Goal: Information Seeking & Learning: Learn about a topic

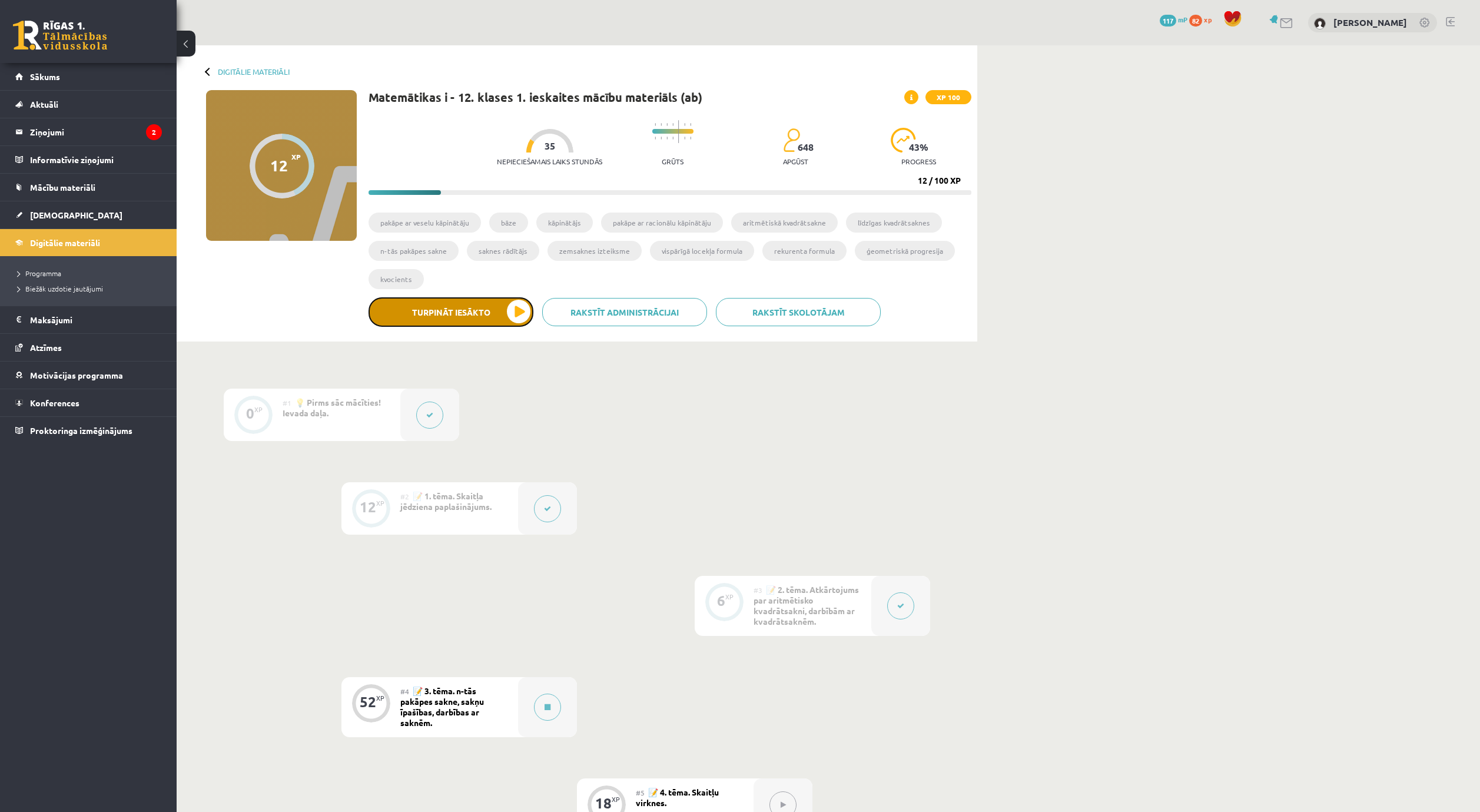
click at [492, 305] on button "Turpināt iesākto" at bounding box center [451, 312] width 165 height 29
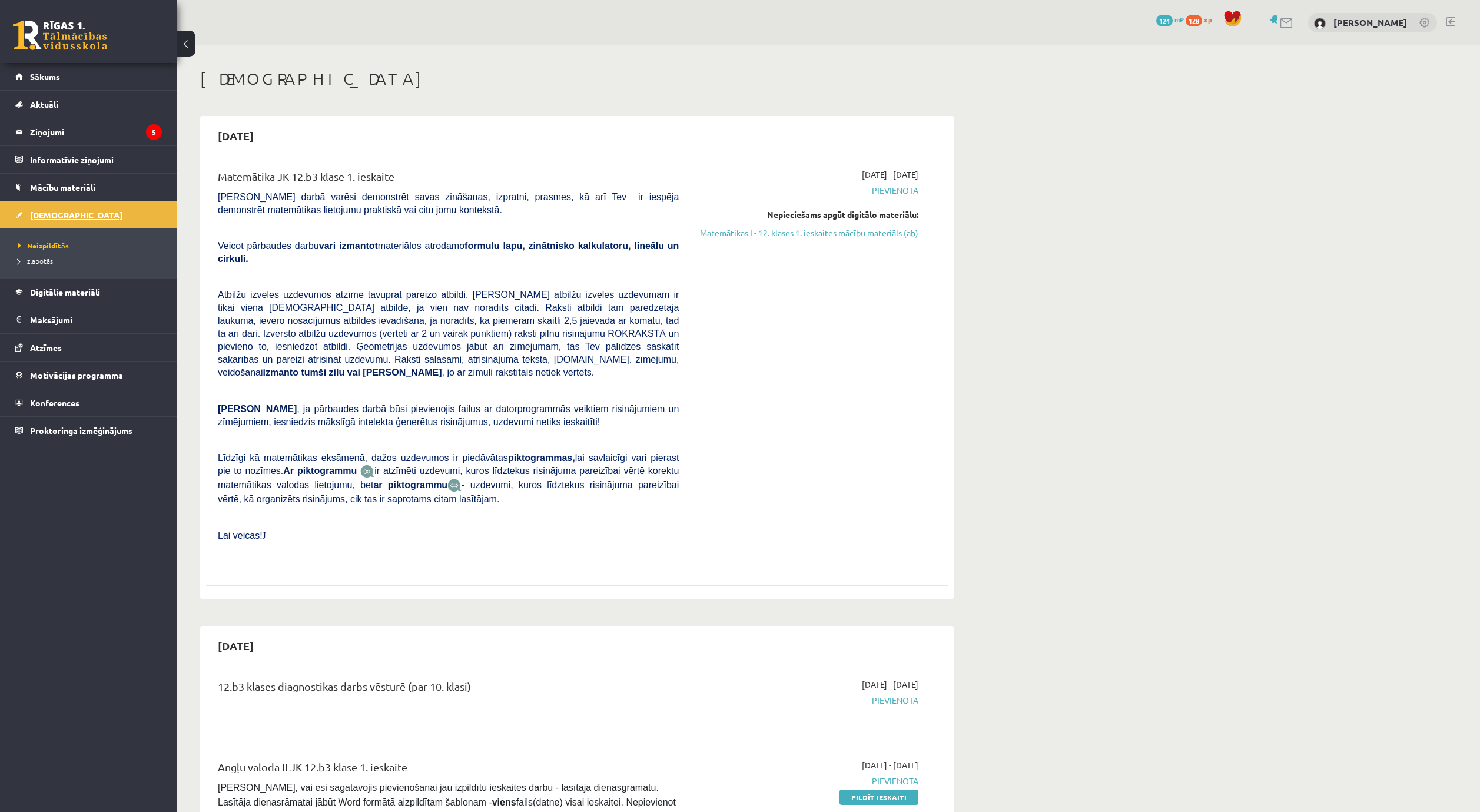
click at [58, 220] on link "[DEMOGRAPHIC_DATA]" at bounding box center [88, 215] width 147 height 27
click at [830, 233] on link "Matemātikas I - 12. klases 1. ieskaites mācību materiāls (ab)" at bounding box center [807, 233] width 222 height 12
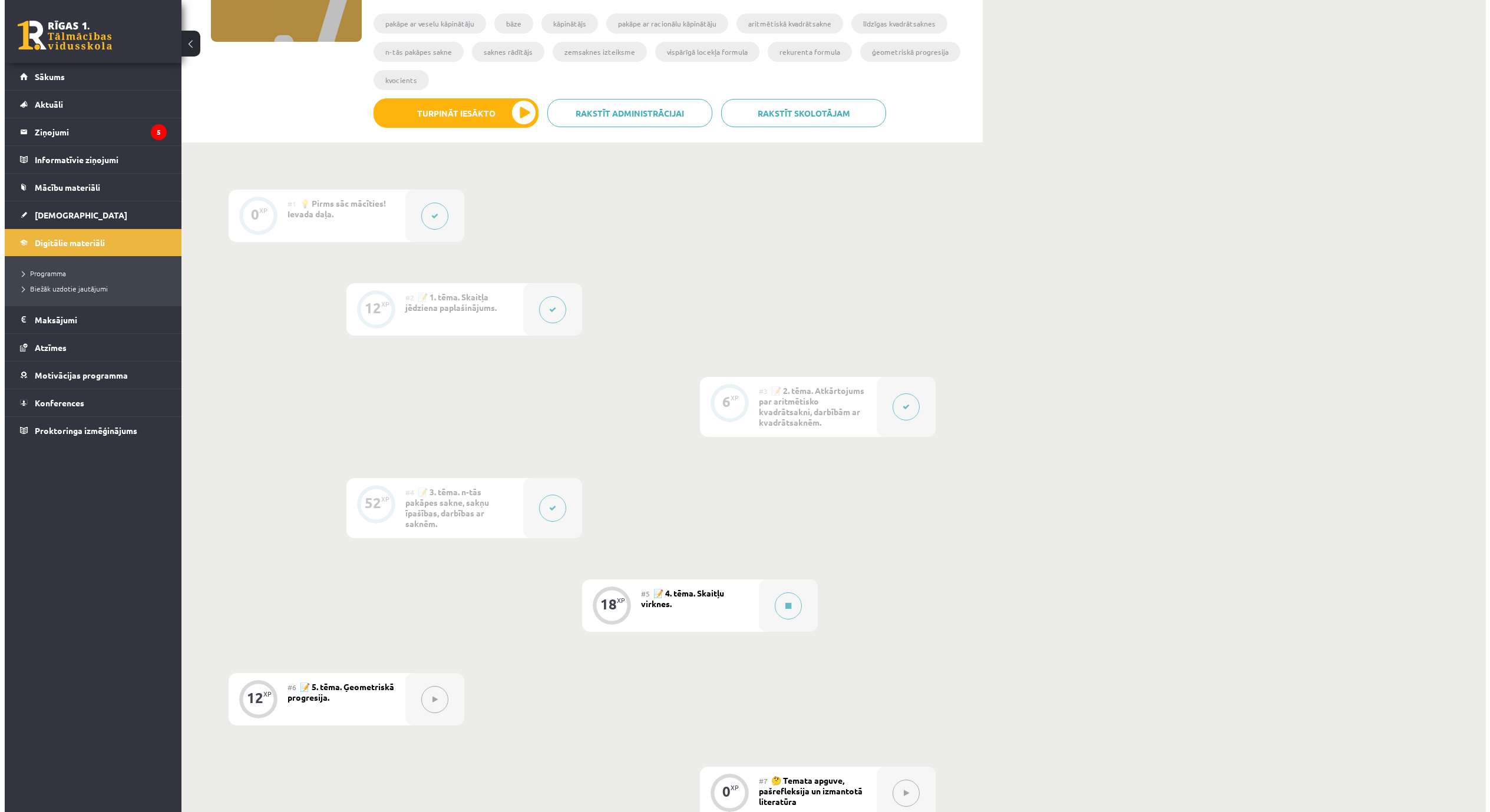
scroll to position [235, 0]
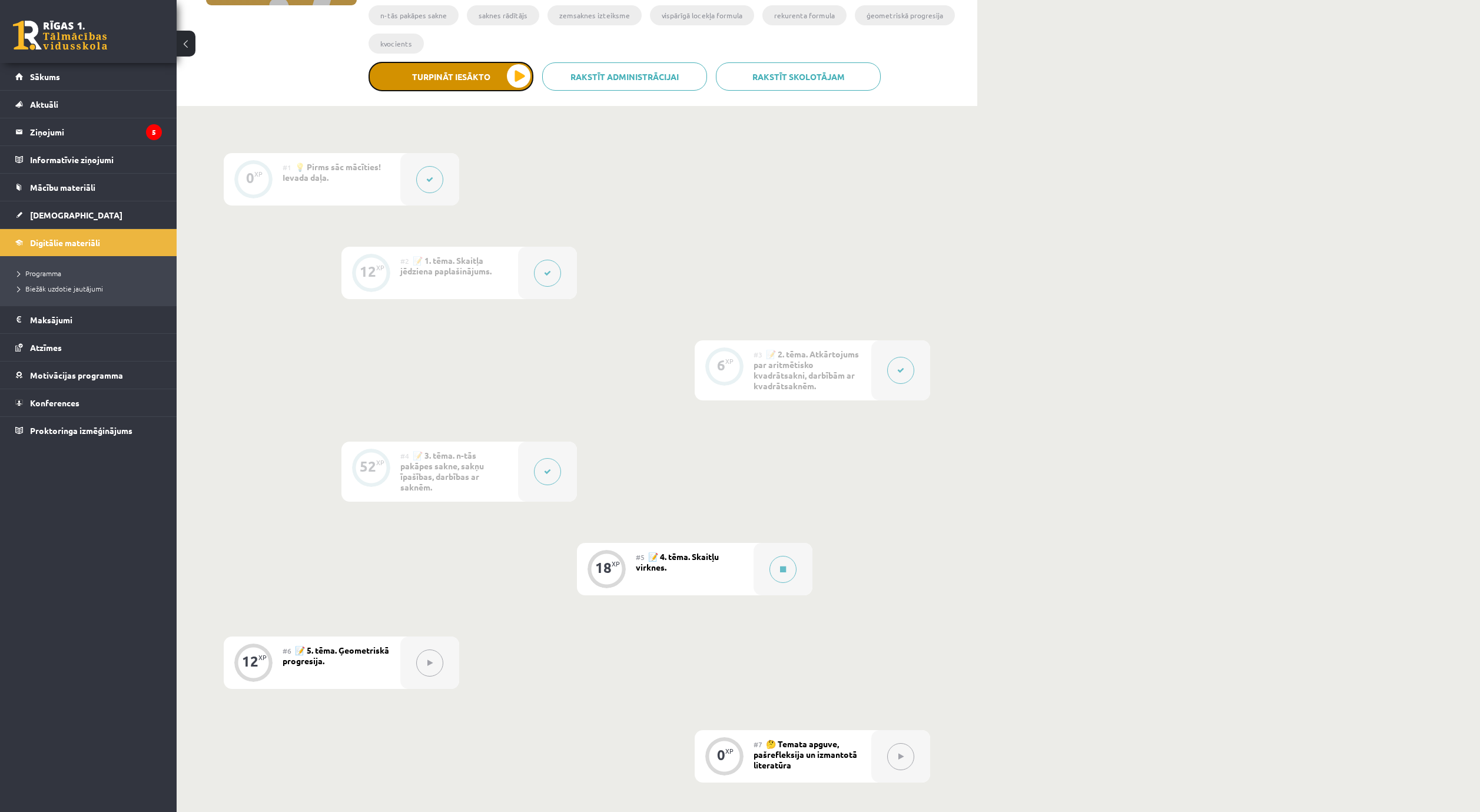
click at [473, 76] on button "Turpināt iesākto" at bounding box center [451, 76] width 165 height 29
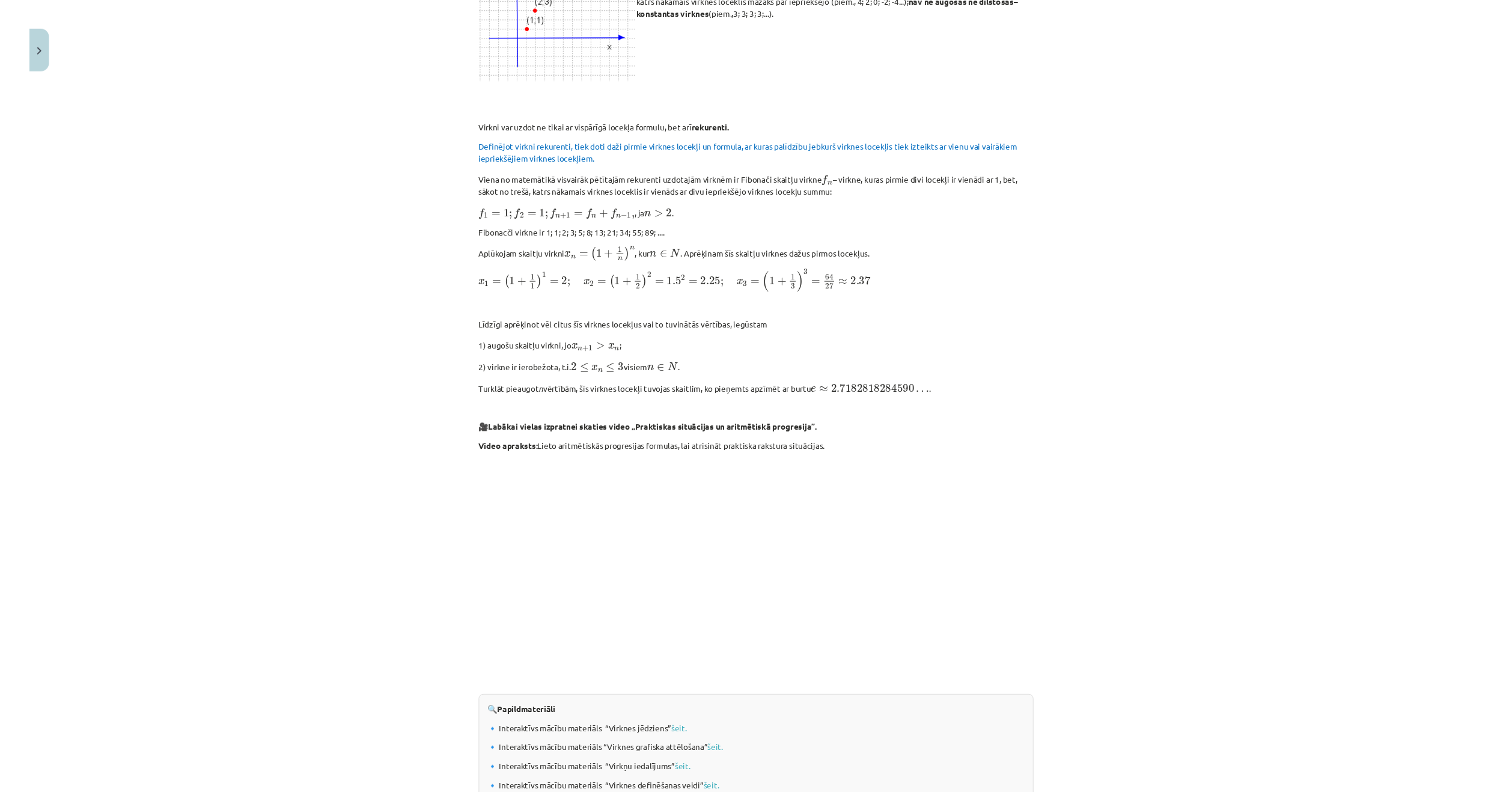
scroll to position [855, 0]
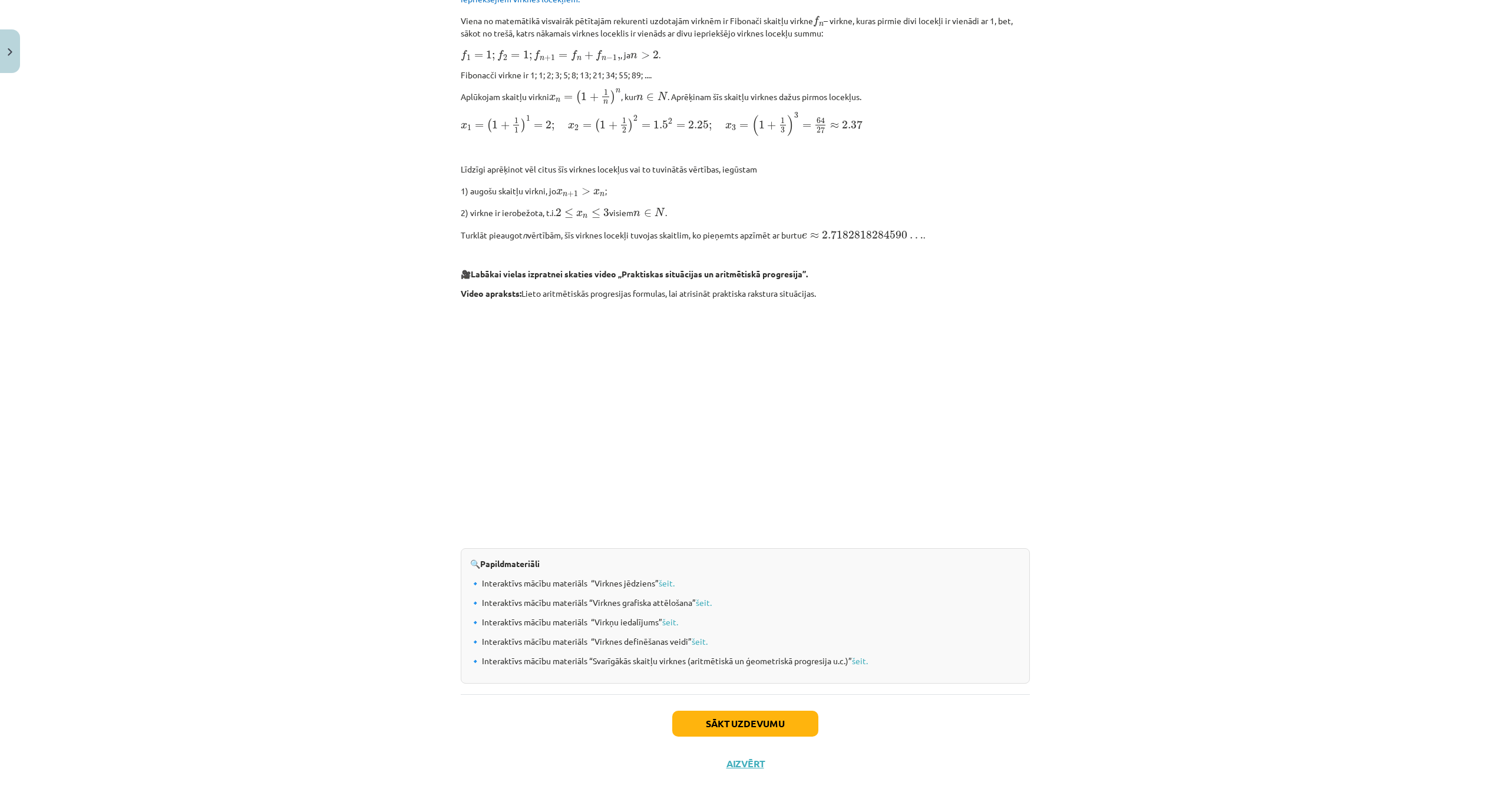
drag, startPoint x: 1088, startPoint y: 498, endPoint x: 1101, endPoint y: 491, distance: 14.8
click at [1101, 491] on div "Mācību tēma: Matemātikas i - 12. klases 1. ieskaites mācību materiāls (ab) #5 📝…" at bounding box center [745, 406] width 1490 height 812
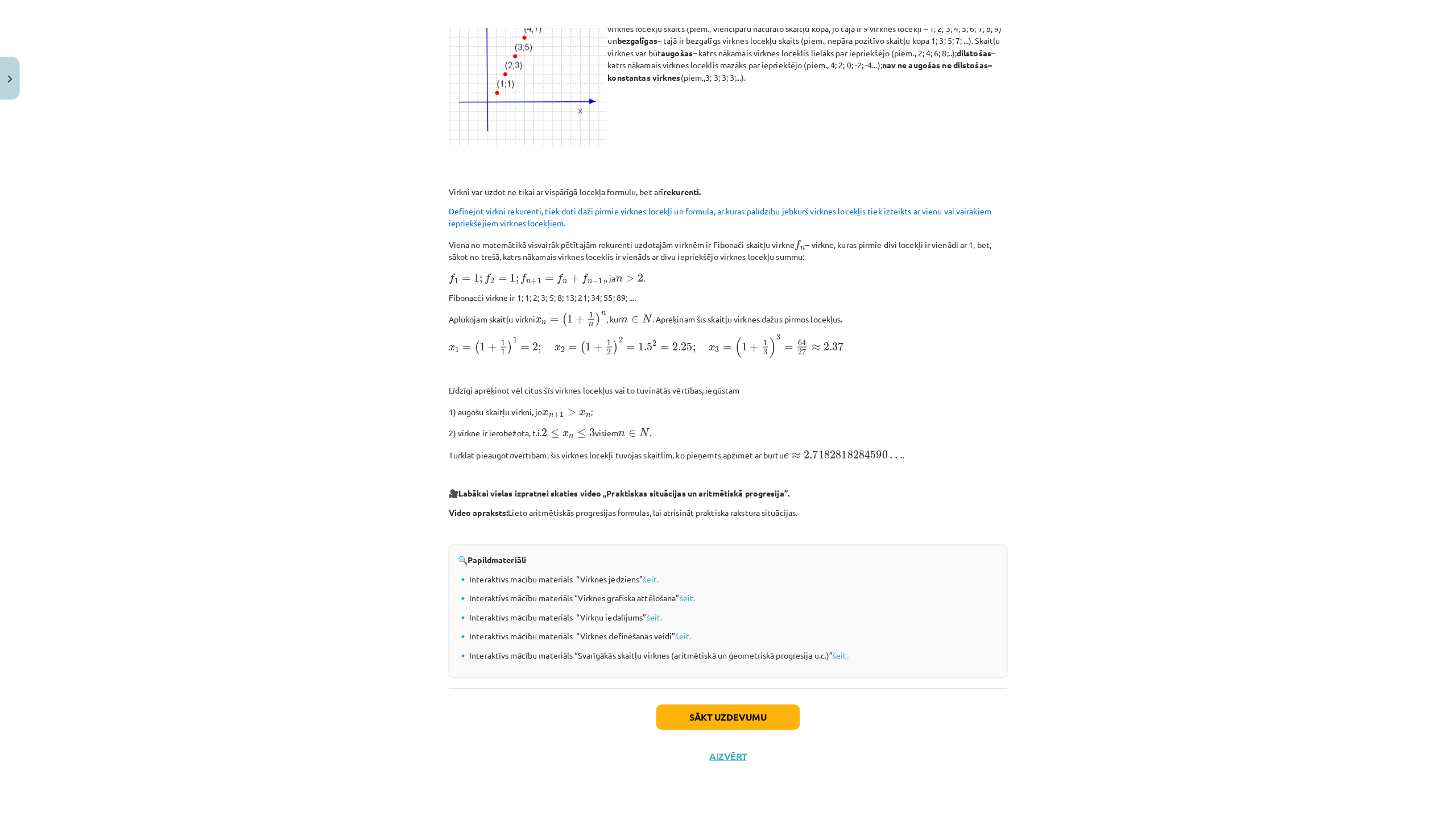
scroll to position [560, 0]
